Goal: Information Seeking & Learning: Learn about a topic

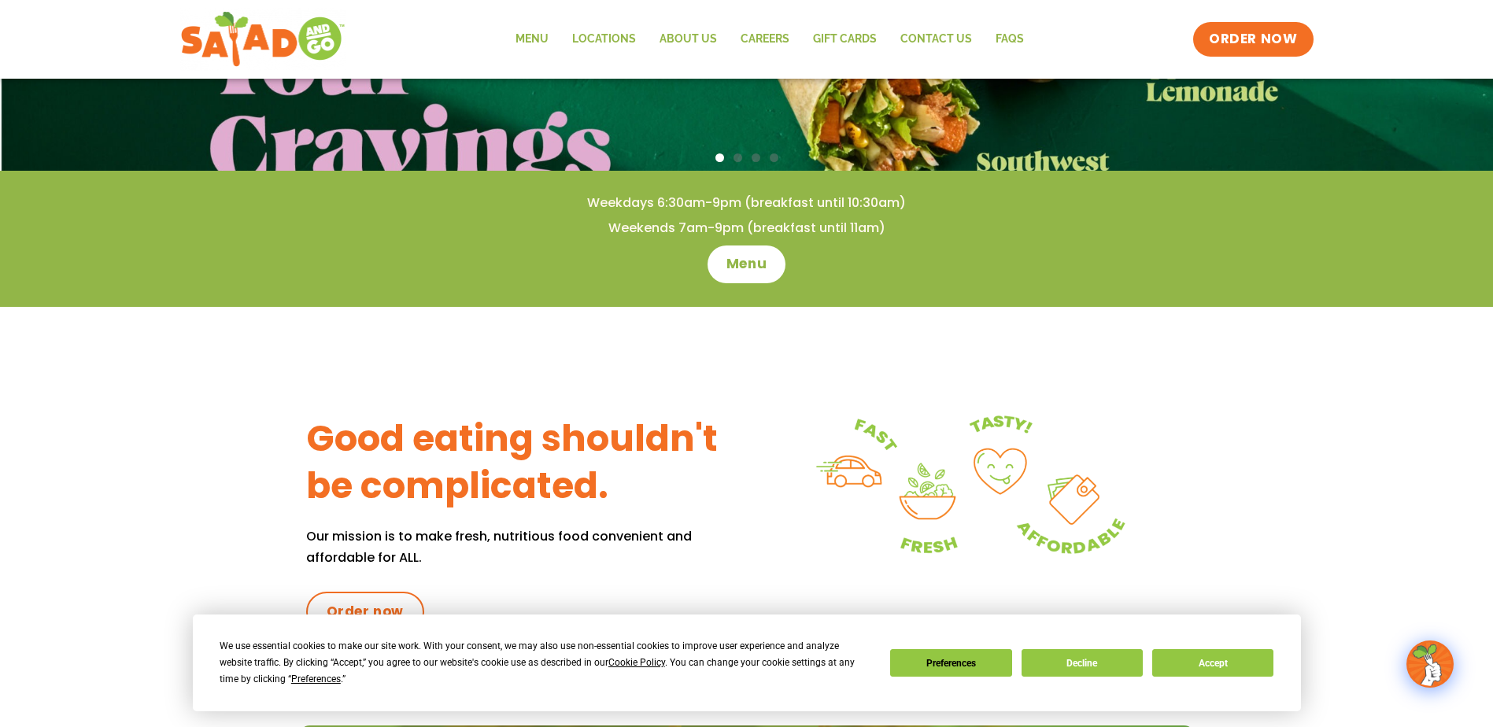
scroll to position [393, 0]
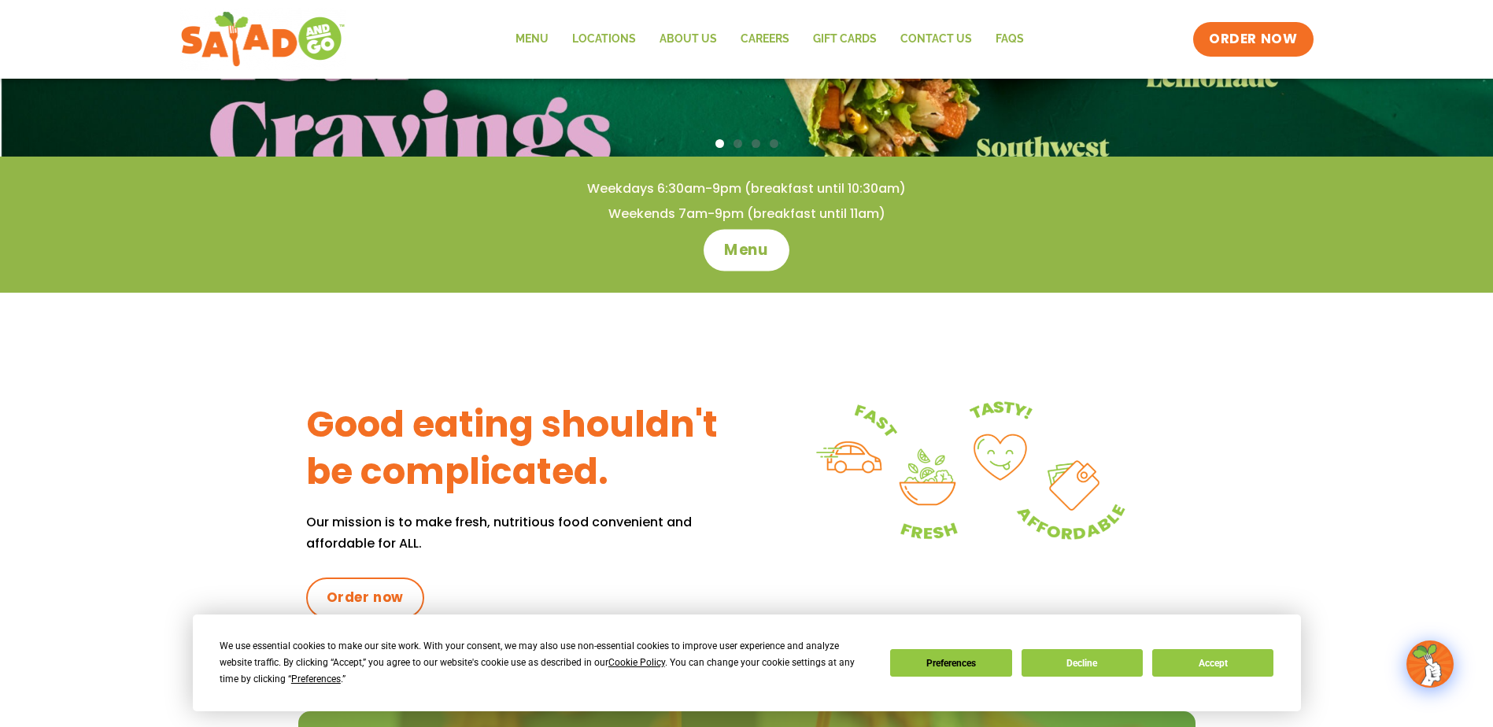
click at [746, 238] on link "Menu" at bounding box center [746, 250] width 86 height 42
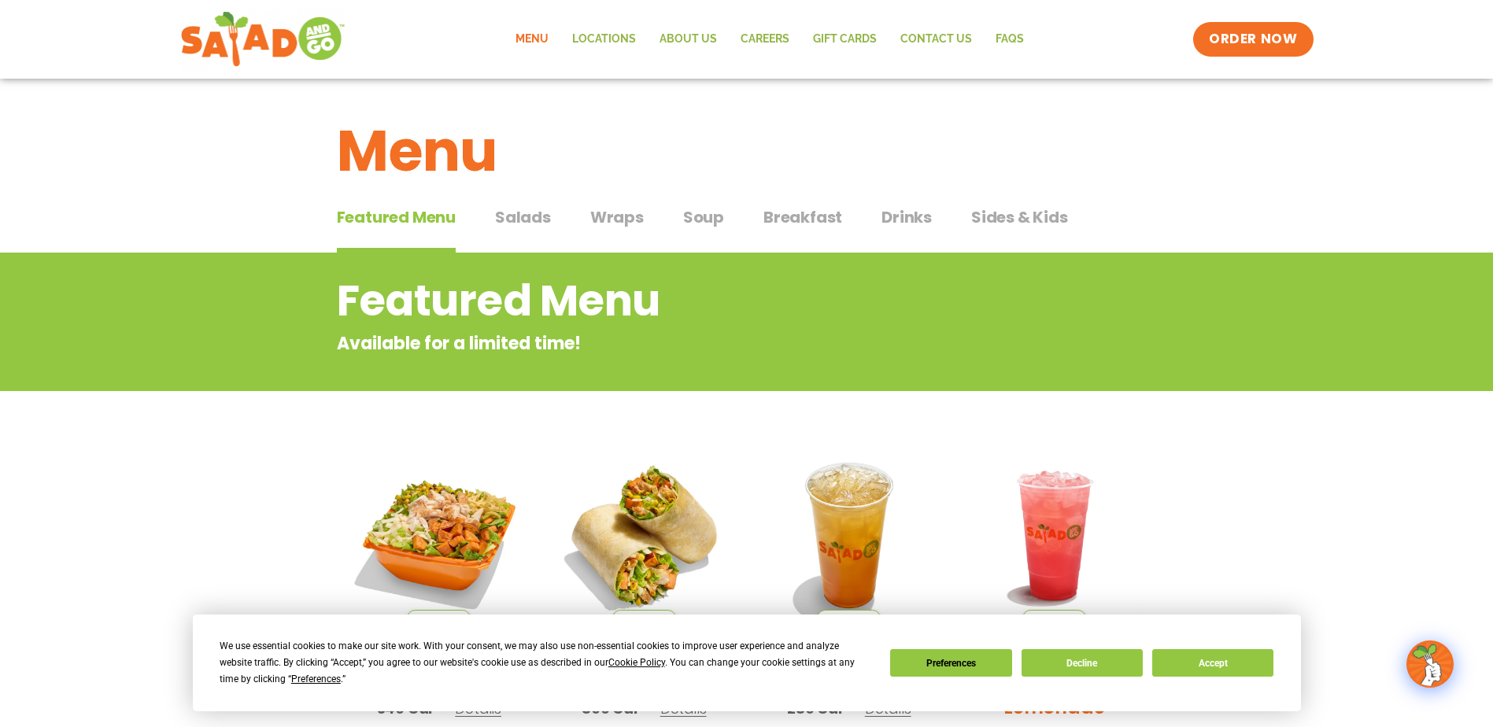
click at [895, 214] on span "Drinks" at bounding box center [906, 217] width 50 height 24
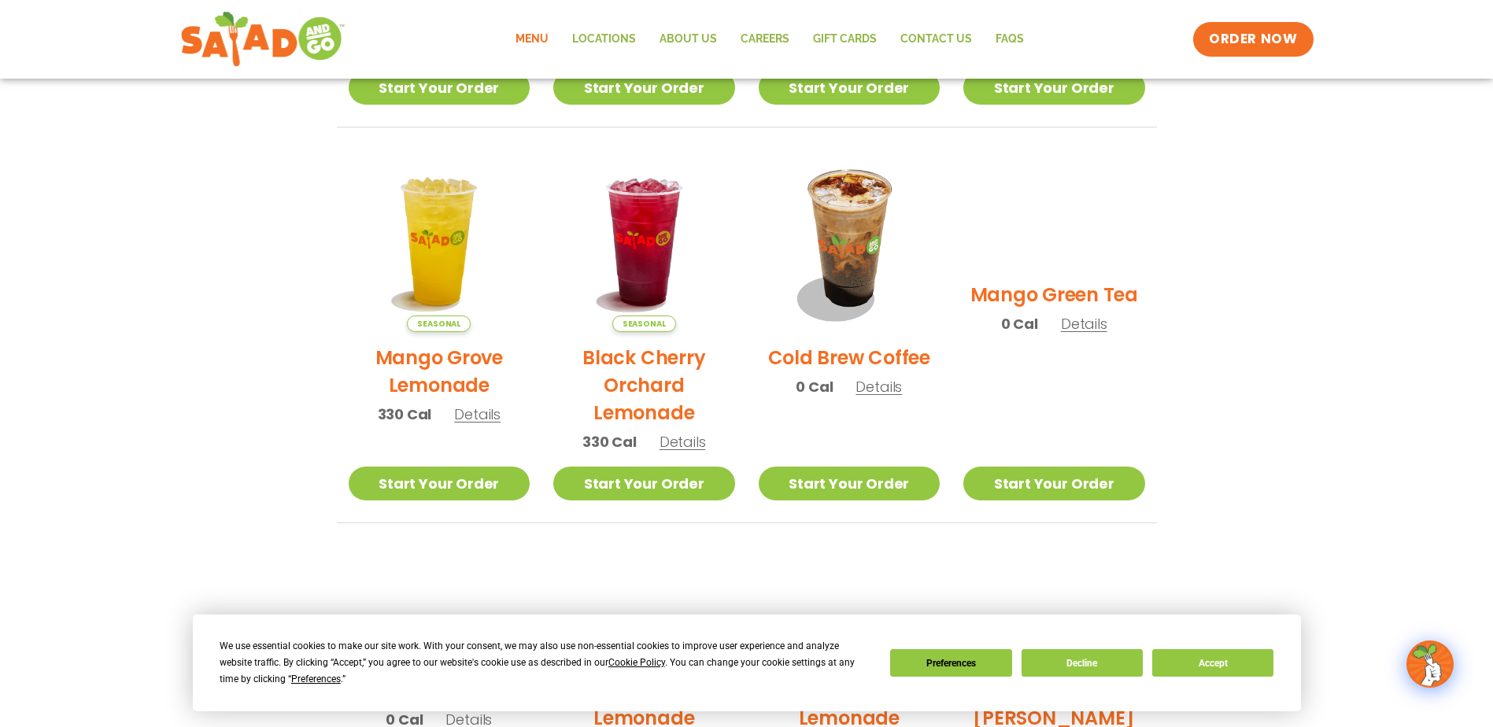
scroll to position [677, 0]
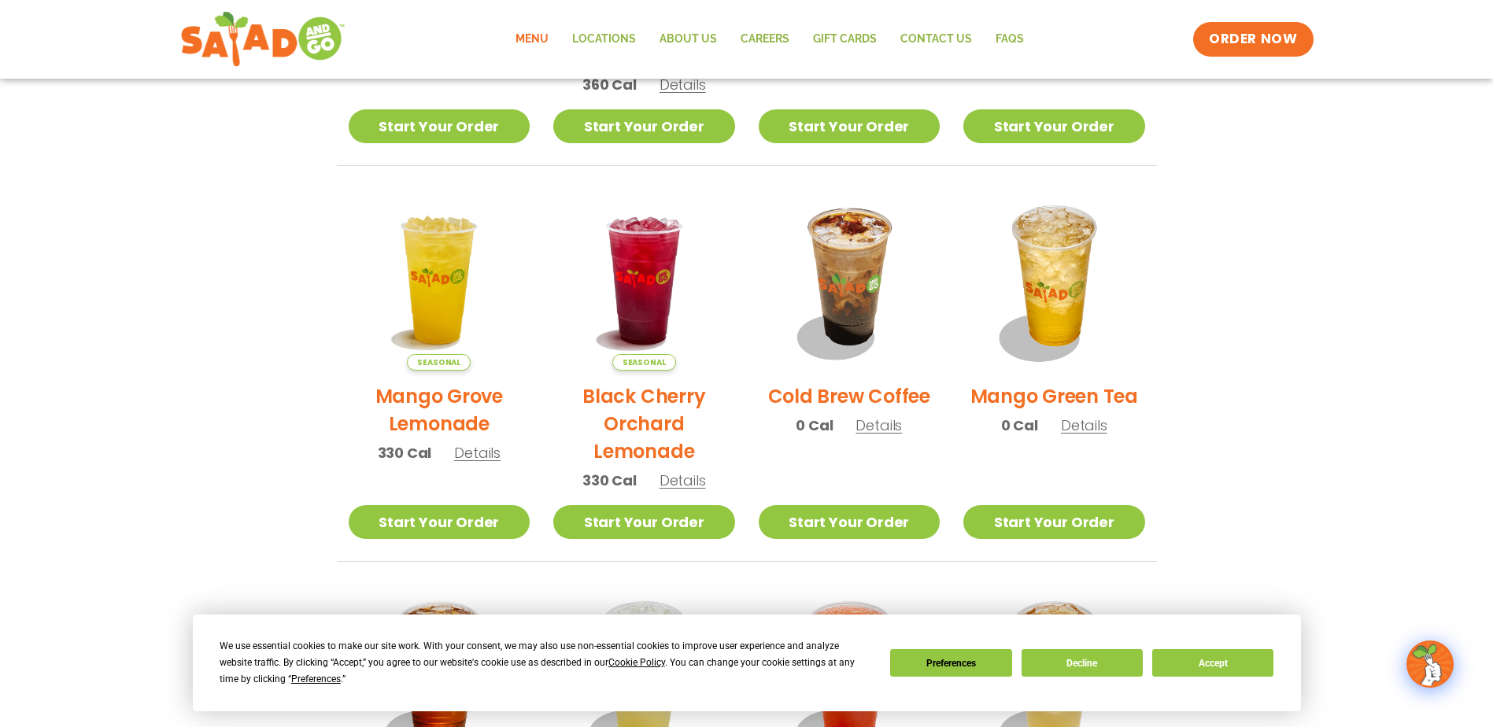
click at [873, 427] on span "Details" at bounding box center [878, 425] width 46 height 20
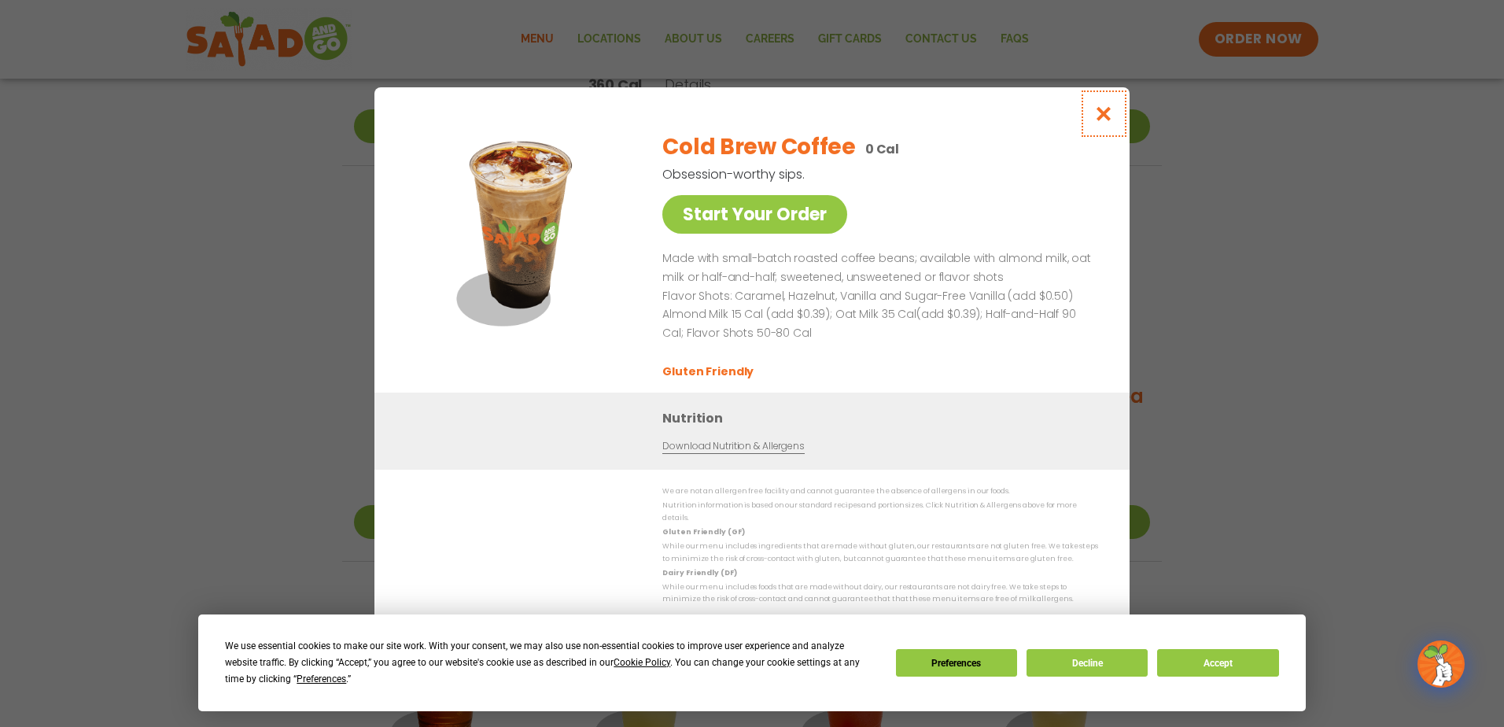
click at [1102, 120] on icon "Close modal" at bounding box center [1105, 113] width 20 height 17
